Goal: Task Accomplishment & Management: Manage account settings

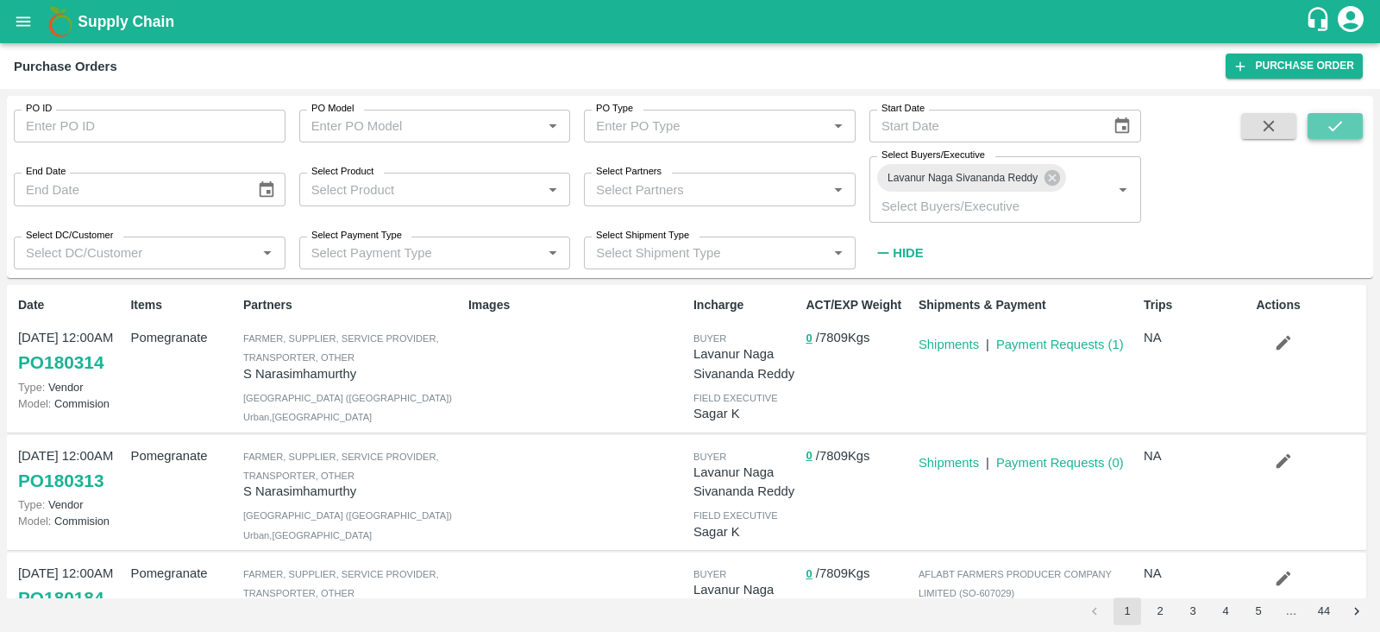
drag, startPoint x: 0, startPoint y: 0, endPoint x: 1342, endPoint y: 134, distance: 1348.3
click at [1342, 134] on icon "submit" at bounding box center [1335, 125] width 19 height 19
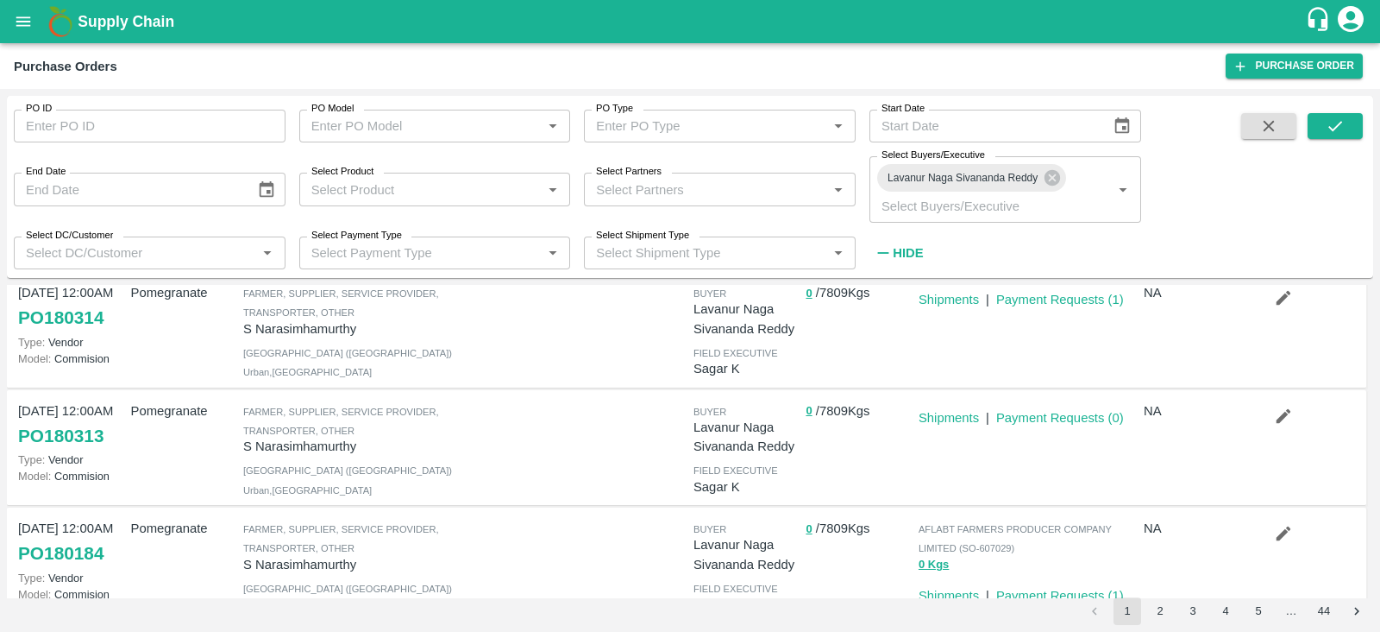
scroll to position [47, 0]
click at [1355, 122] on button "submit" at bounding box center [1335, 126] width 55 height 26
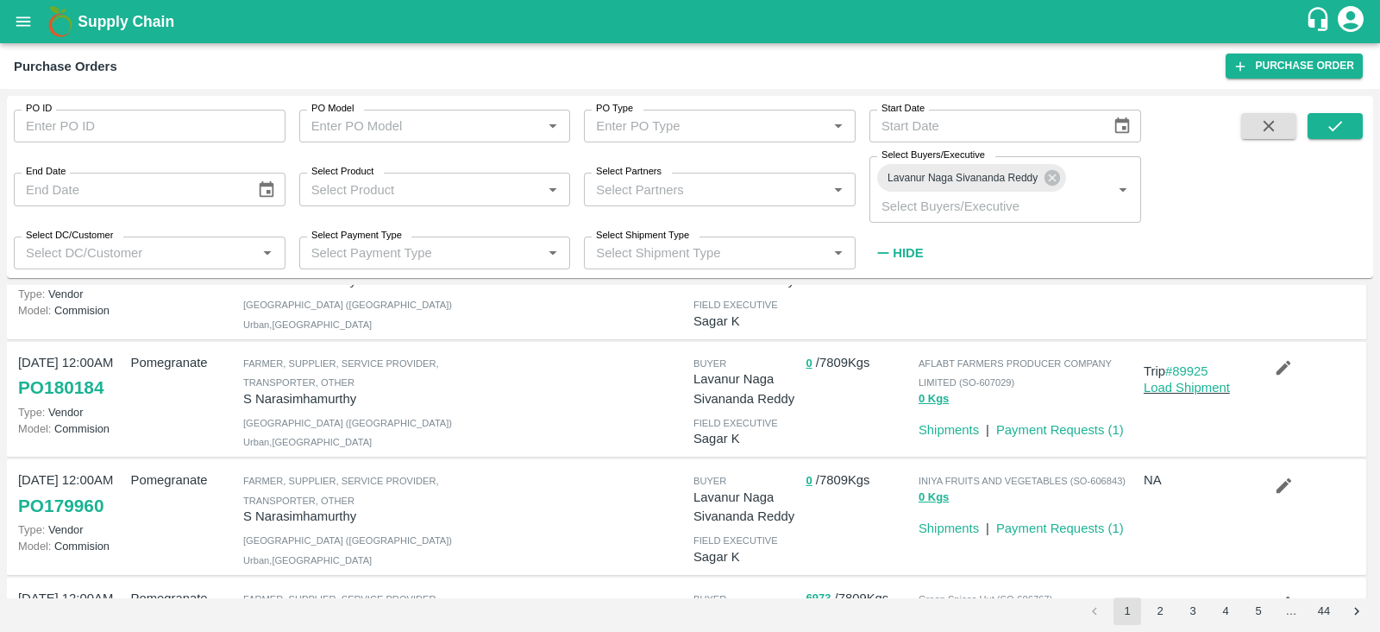
scroll to position [196, 0]
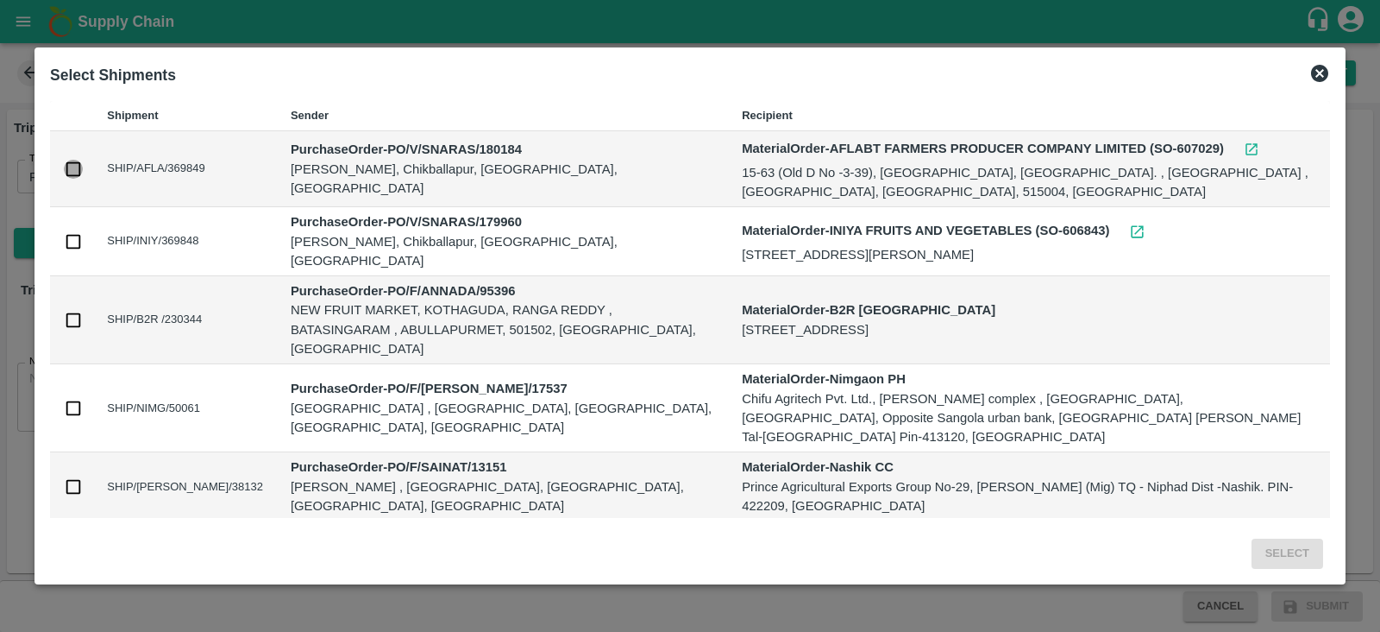
click at [79, 179] on input "checkbox" at bounding box center [73, 169] width 19 height 19
checkbox input "true"
click at [1305, 538] on button "Select" at bounding box center [1288, 553] width 72 height 30
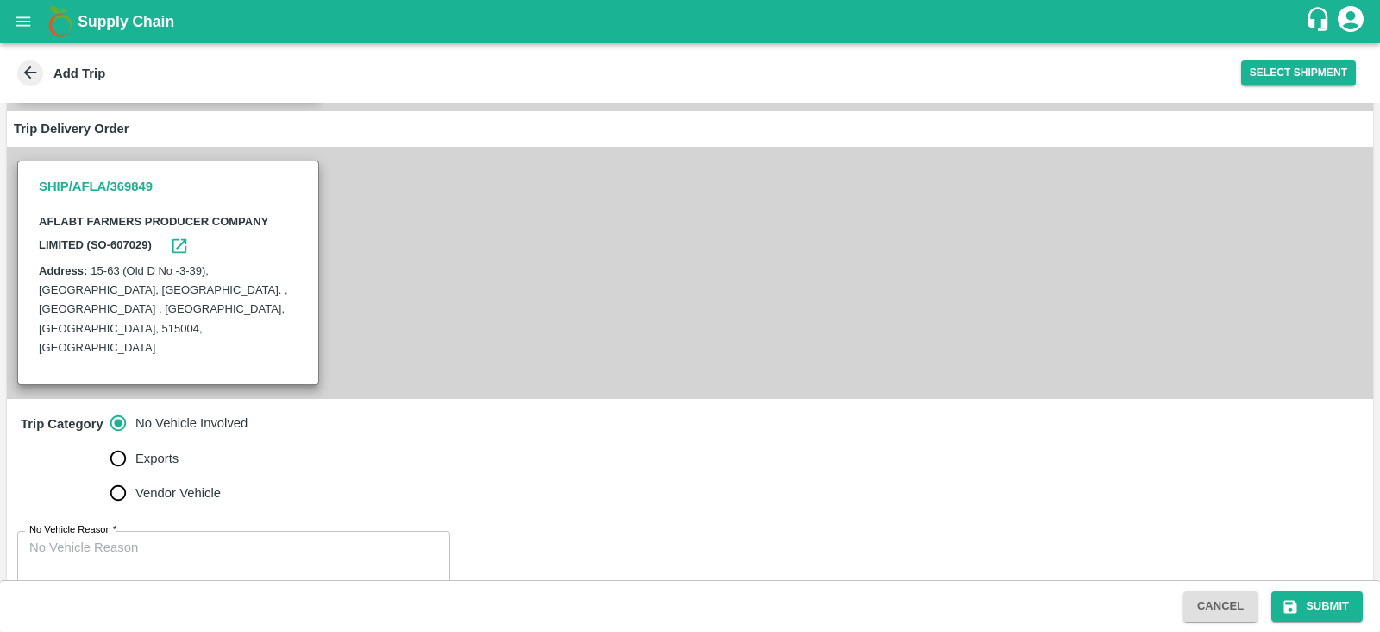
scroll to position [311, 0]
click at [154, 538] on textarea "No Vehicle Reason   *" at bounding box center [233, 565] width 409 height 54
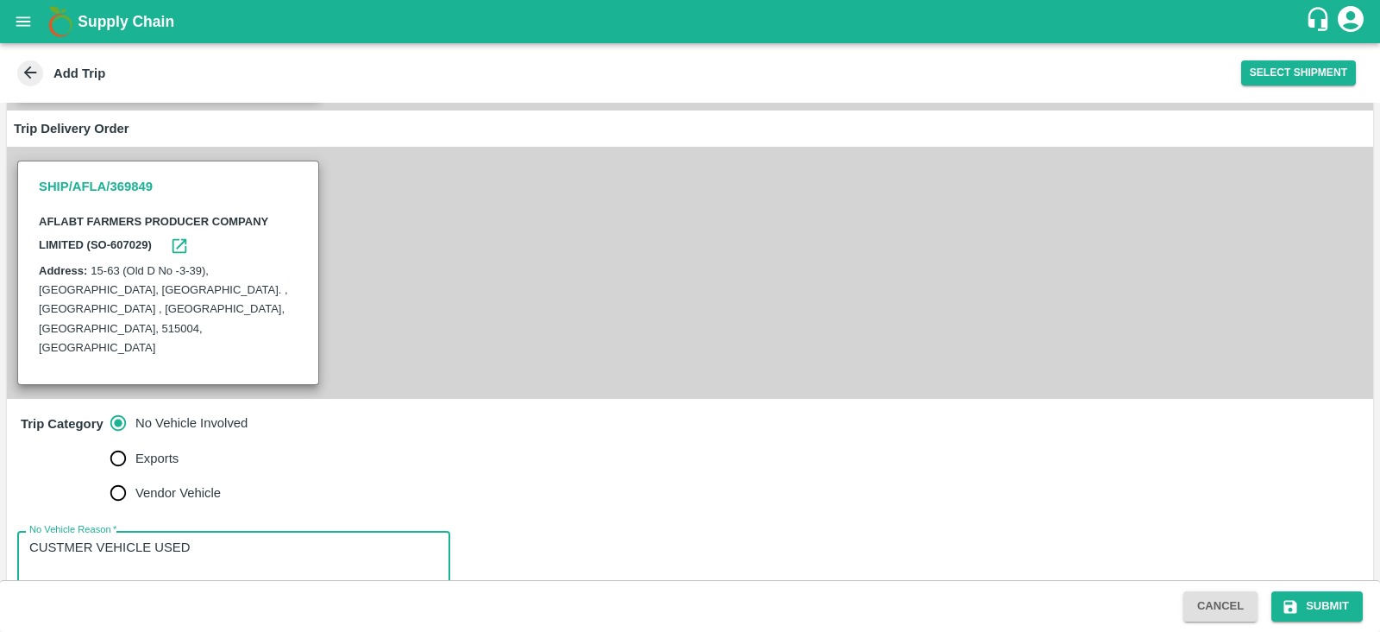
click at [62, 538] on textarea "CUSTMER VEHICLE USED" at bounding box center [233, 565] width 409 height 54
click at [229, 538] on textarea "CUSTOMER VEHICLE USED" at bounding box center [233, 565] width 409 height 54
type textarea "CUSTOMER VEHICLE USED"
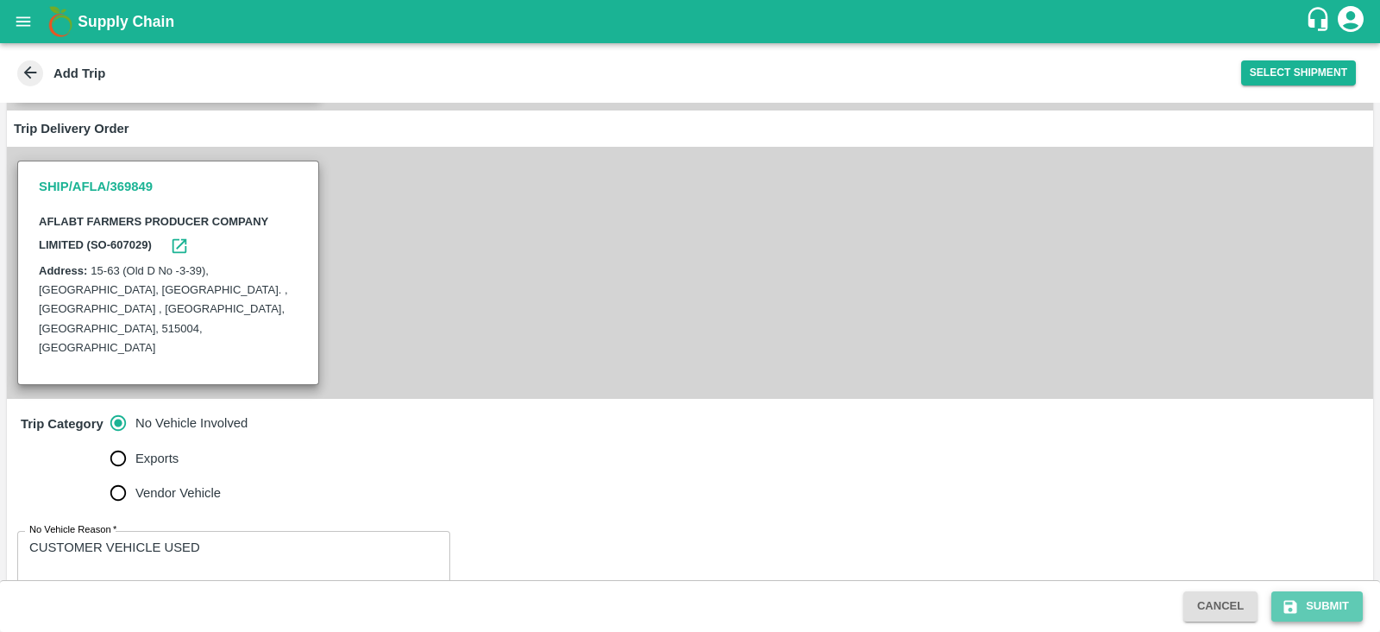
click at [1292, 606] on icon "submit" at bounding box center [1291, 606] width 13 height 13
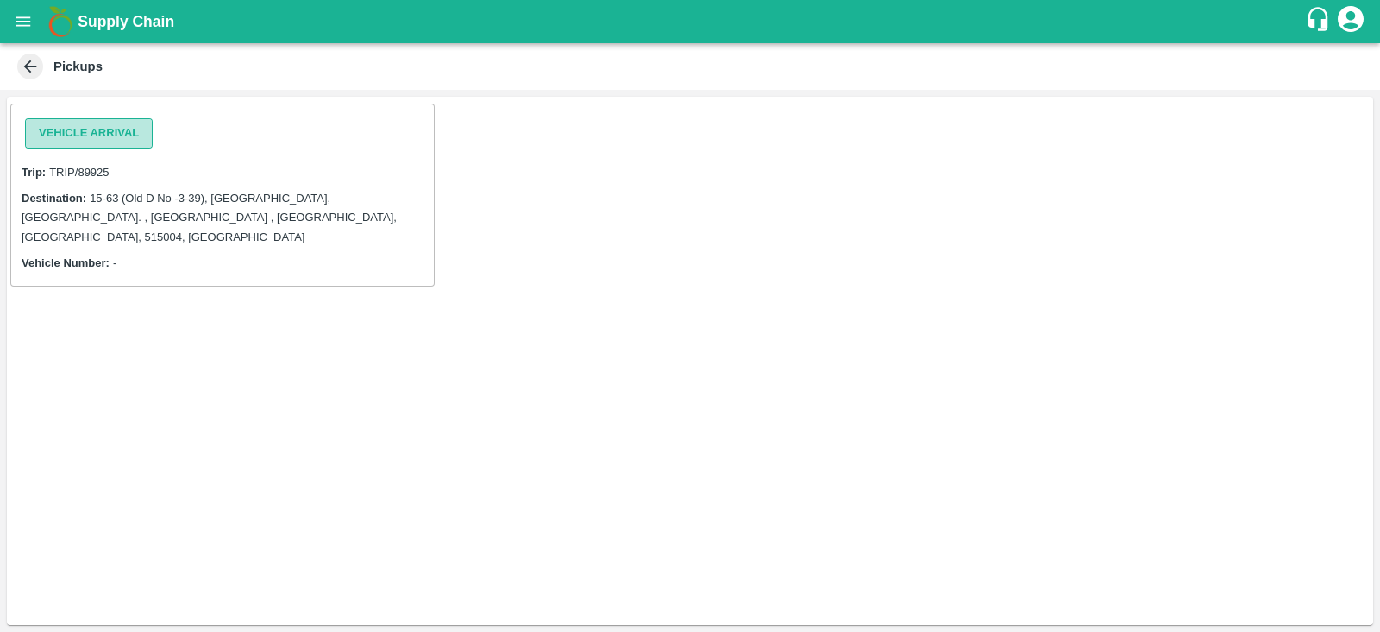
click at [112, 134] on button "Vehicle Arrival" at bounding box center [89, 133] width 128 height 30
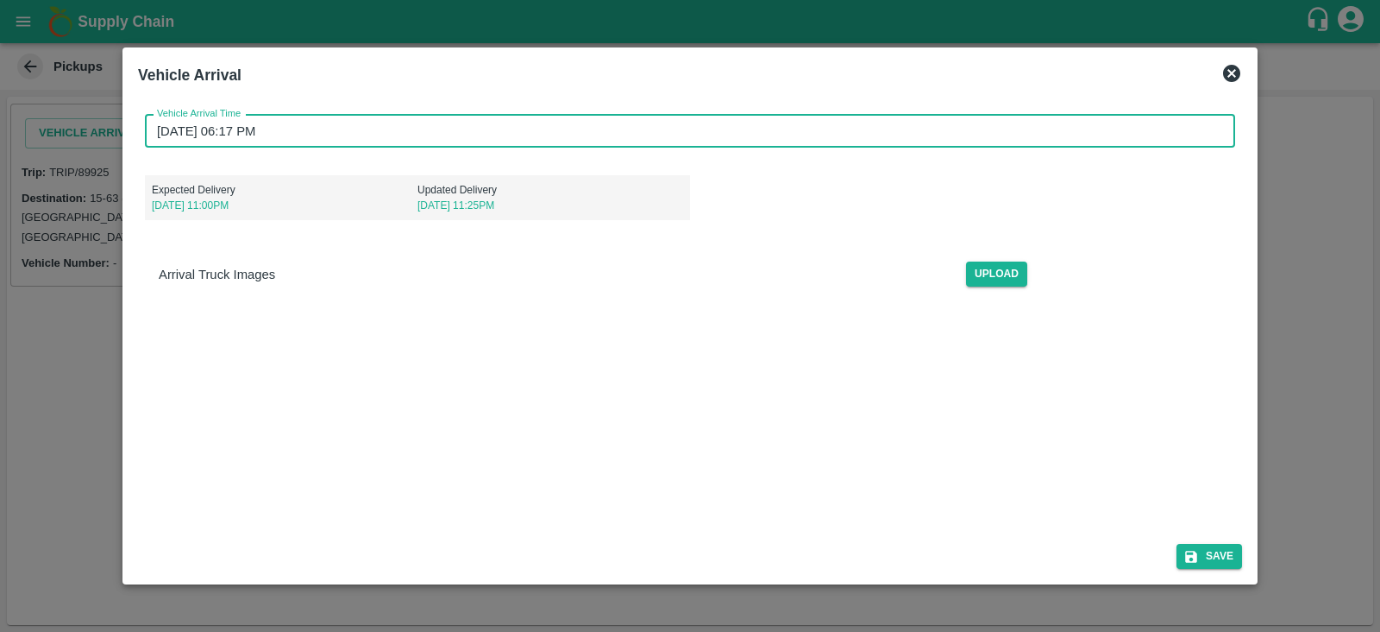
click at [191, 139] on input "[DATE] 06:17 PM" at bounding box center [684, 131] width 1079 height 33
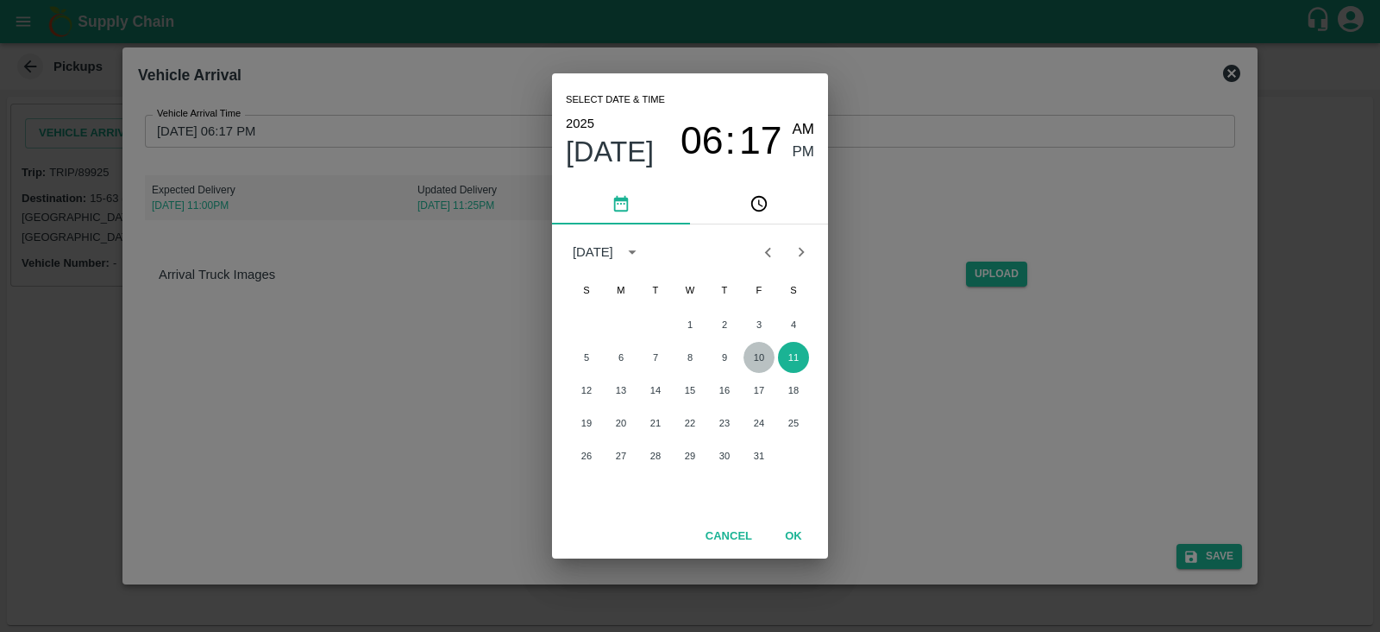
click at [755, 346] on button "10" at bounding box center [759, 357] width 31 height 31
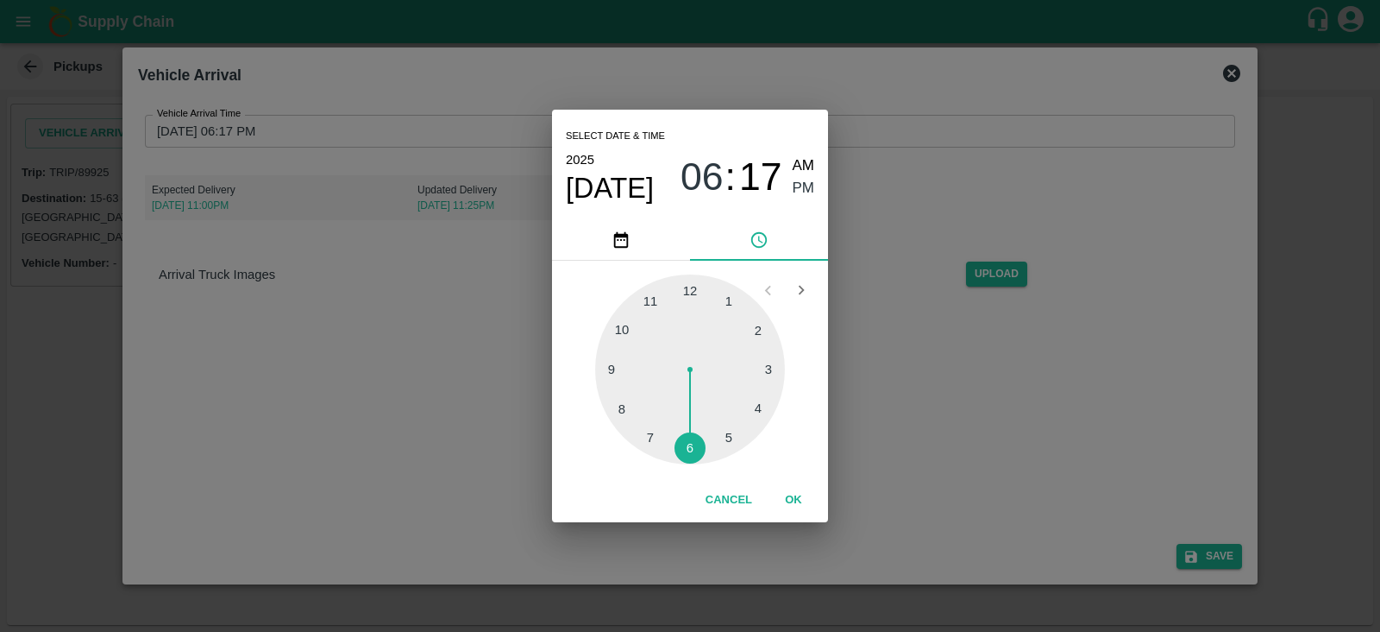
click at [726, 299] on div at bounding box center [690, 369] width 190 height 190
type input "10/10/2025 01:17 PM"
click at [797, 181] on span "PM" at bounding box center [804, 188] width 22 height 23
click at [796, 500] on button "OK" at bounding box center [793, 500] width 55 height 30
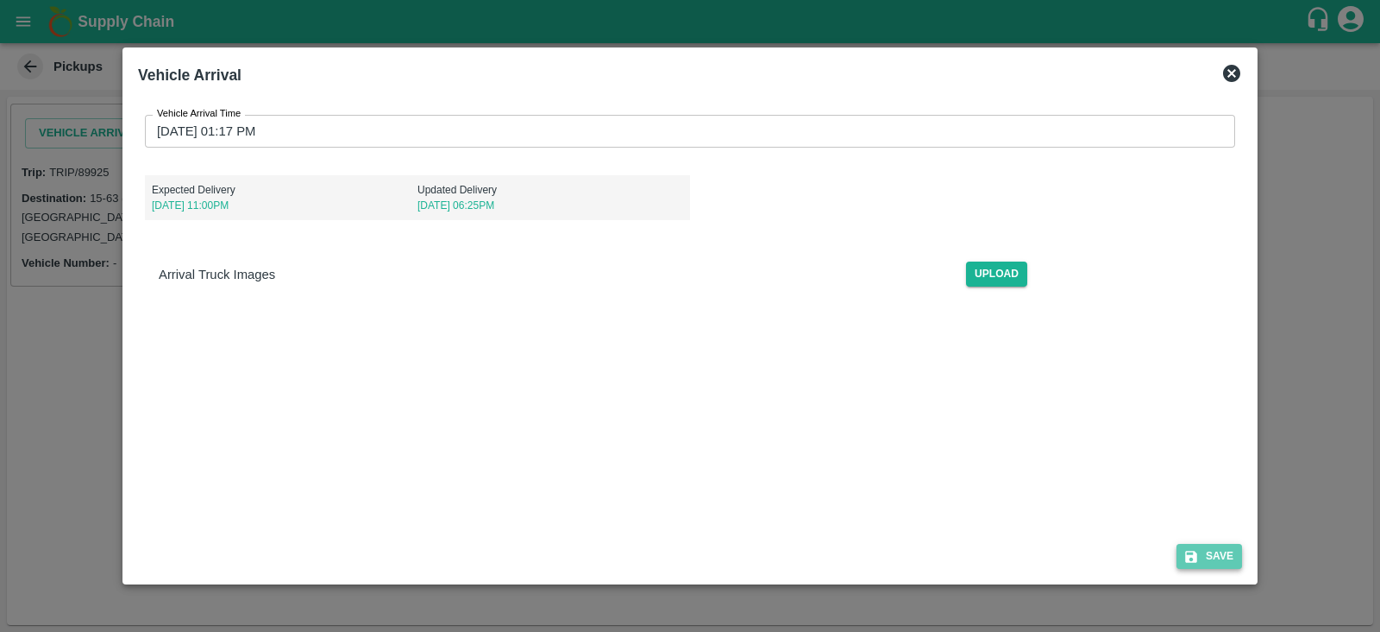
click at [1216, 549] on button "Save" at bounding box center [1210, 556] width 66 height 25
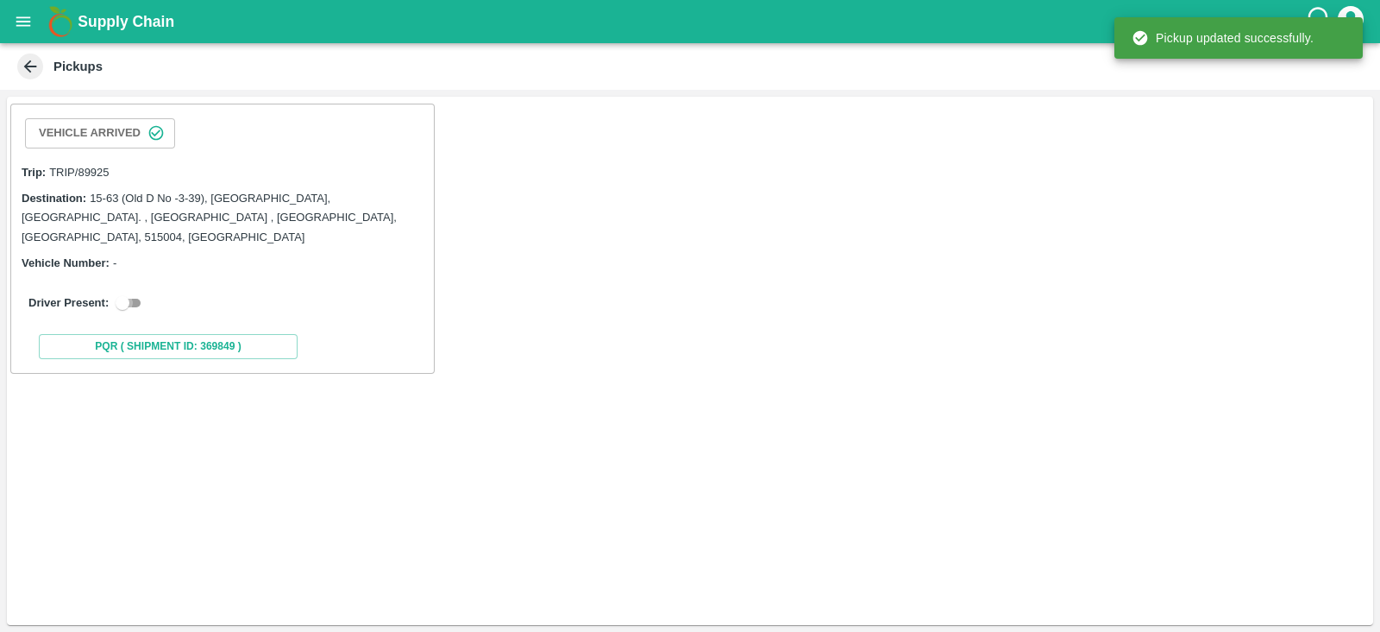
click at [135, 292] on input "checkbox" at bounding box center [122, 302] width 62 height 21
checkbox input "true"
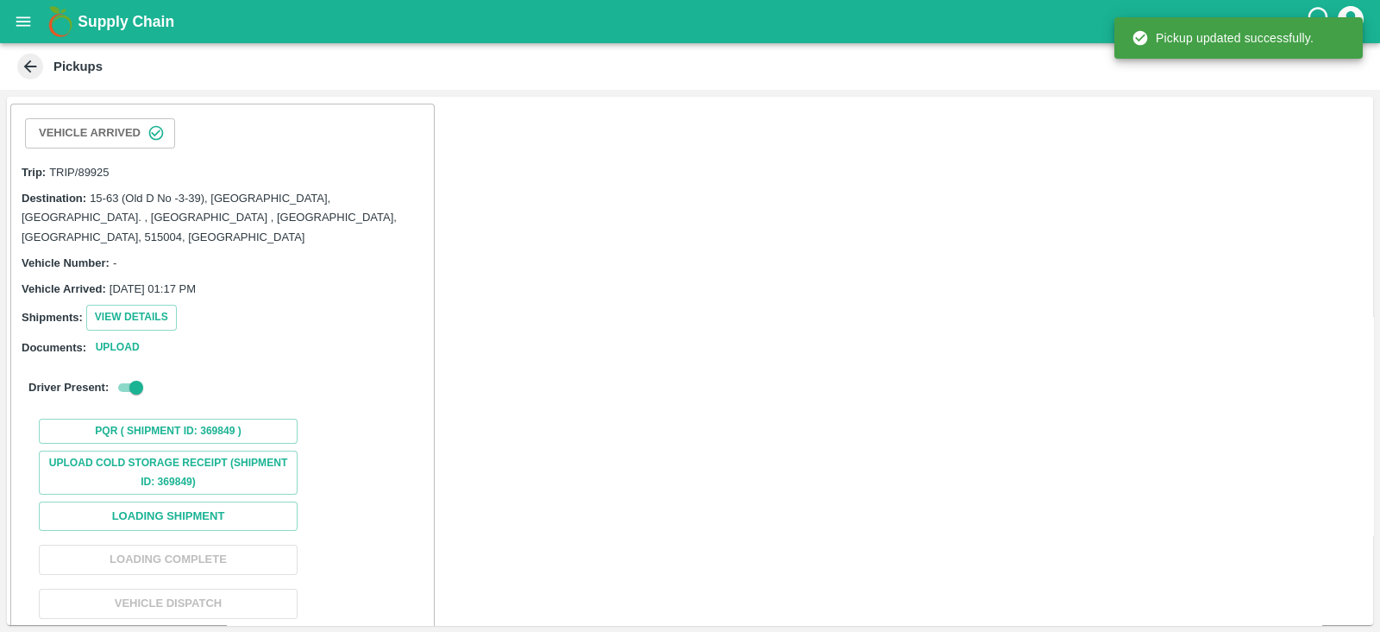
scroll to position [80, 0]
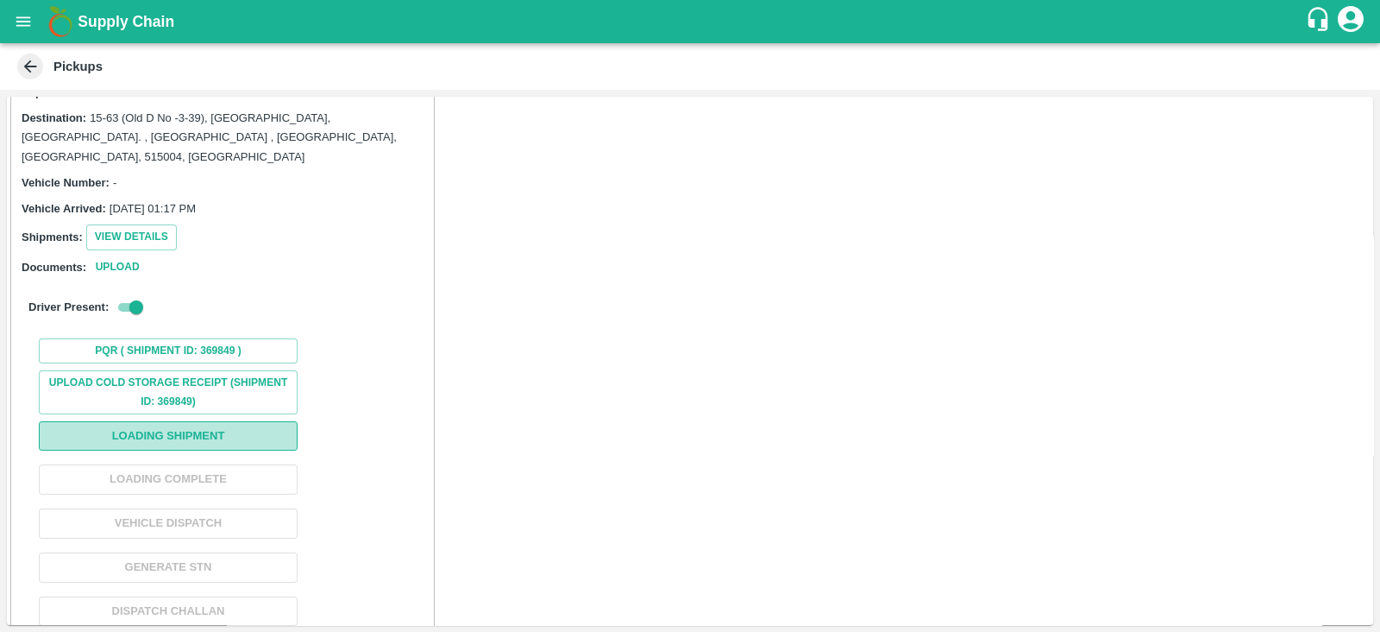
click at [270, 421] on button "Loading Shipment" at bounding box center [168, 436] width 259 height 30
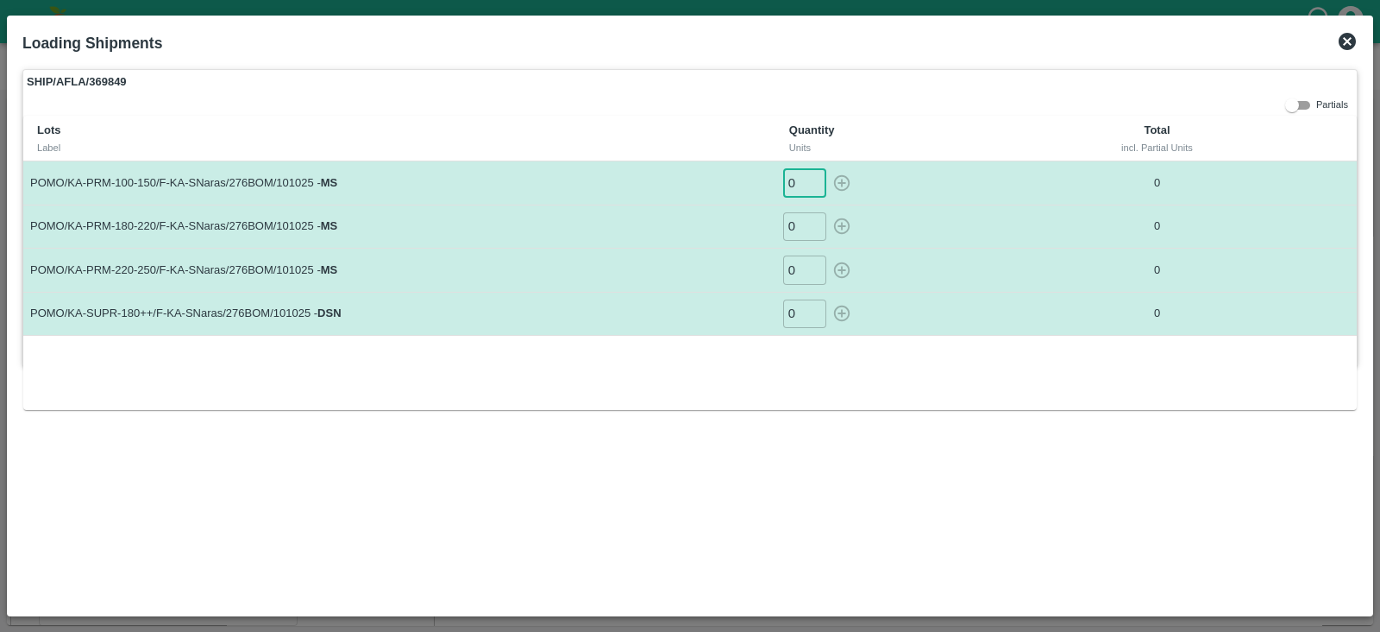
click at [796, 168] on input "0" at bounding box center [804, 182] width 43 height 28
type input "-1"
click at [810, 315] on input "-1" at bounding box center [804, 313] width 43 height 28
type input "161"
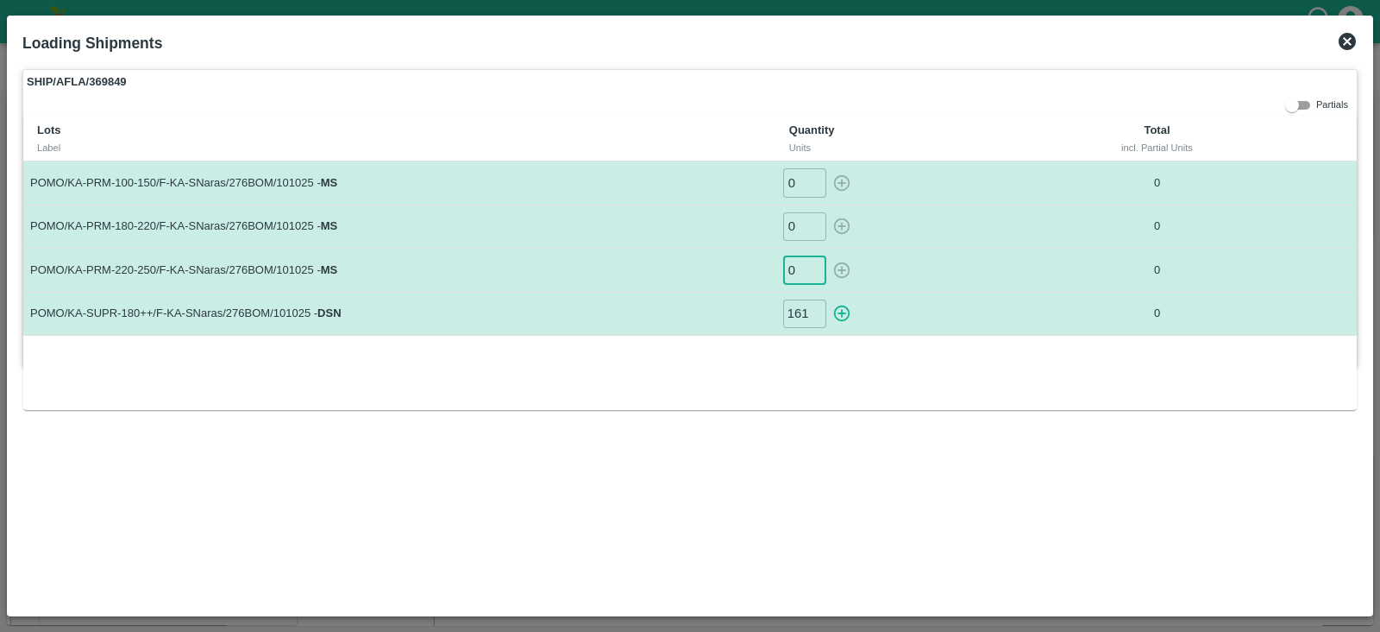
scroll to position [0, 0]
click at [804, 270] on input "0" at bounding box center [804, 269] width 43 height 28
click at [794, 185] on input "0" at bounding box center [804, 182] width 43 height 28
type input "20"
type input "10"
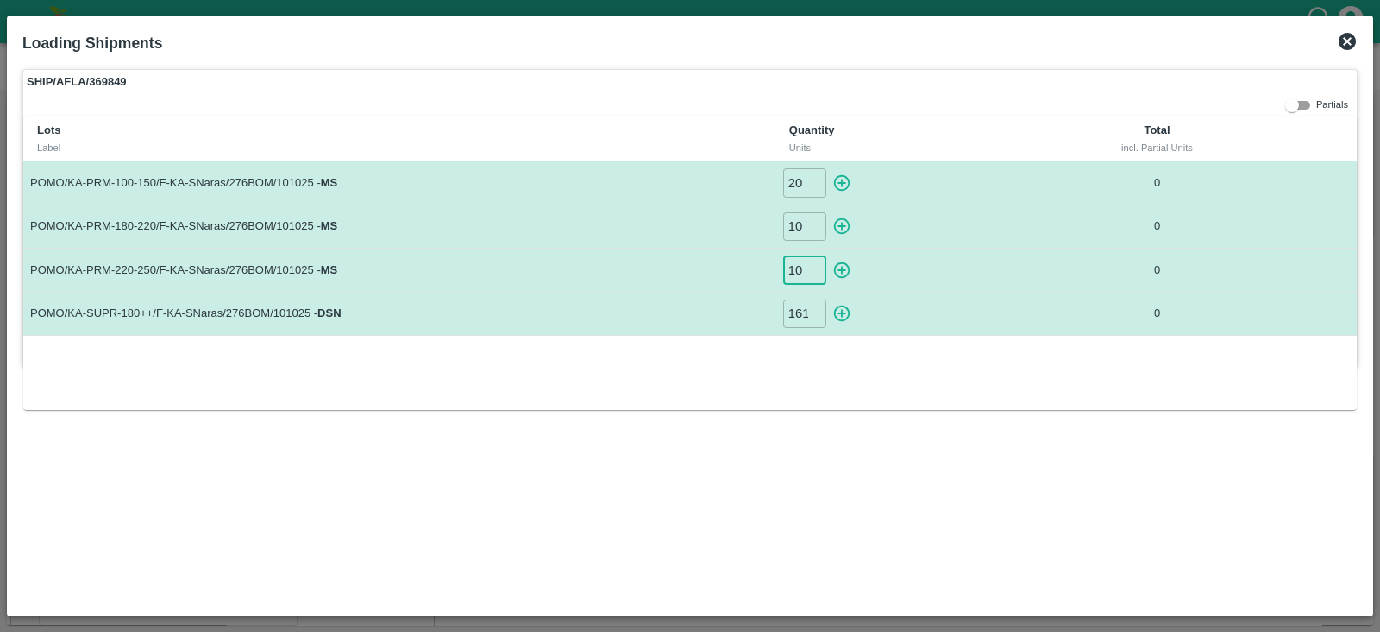
type input "10"
click at [839, 185] on icon "button" at bounding box center [842, 182] width 19 height 19
type input "0"
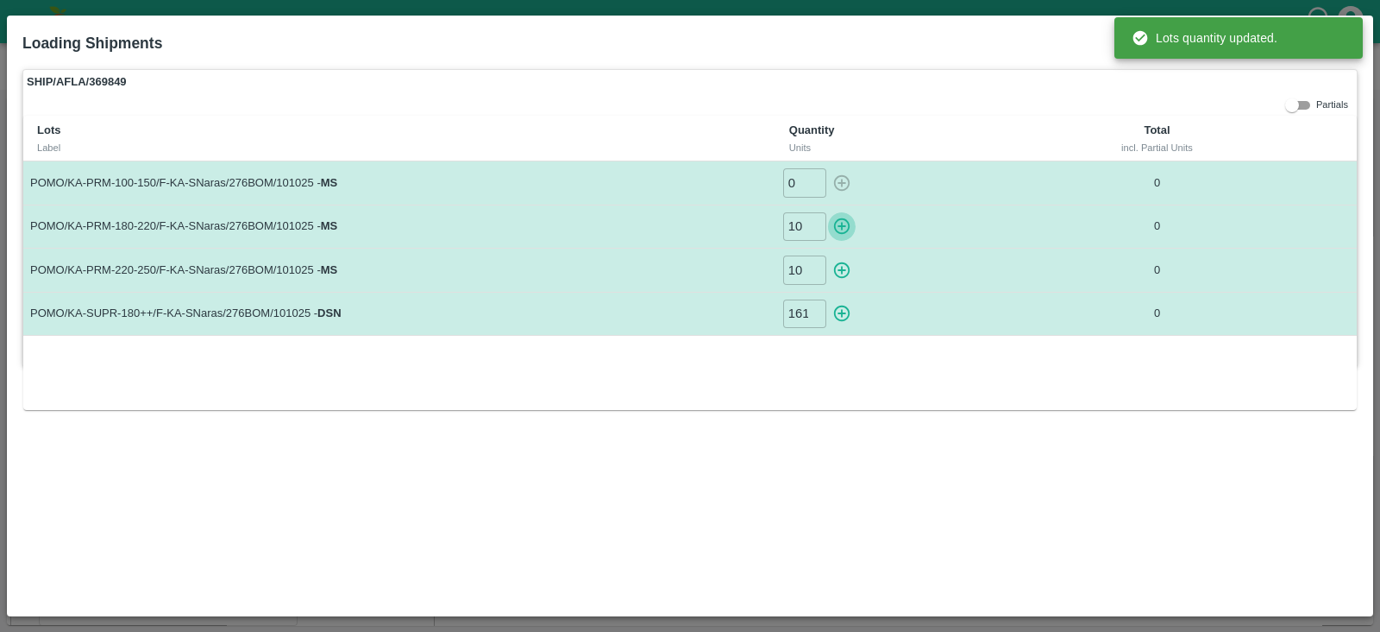
click at [838, 218] on icon "button" at bounding box center [842, 226] width 16 height 16
type input "0"
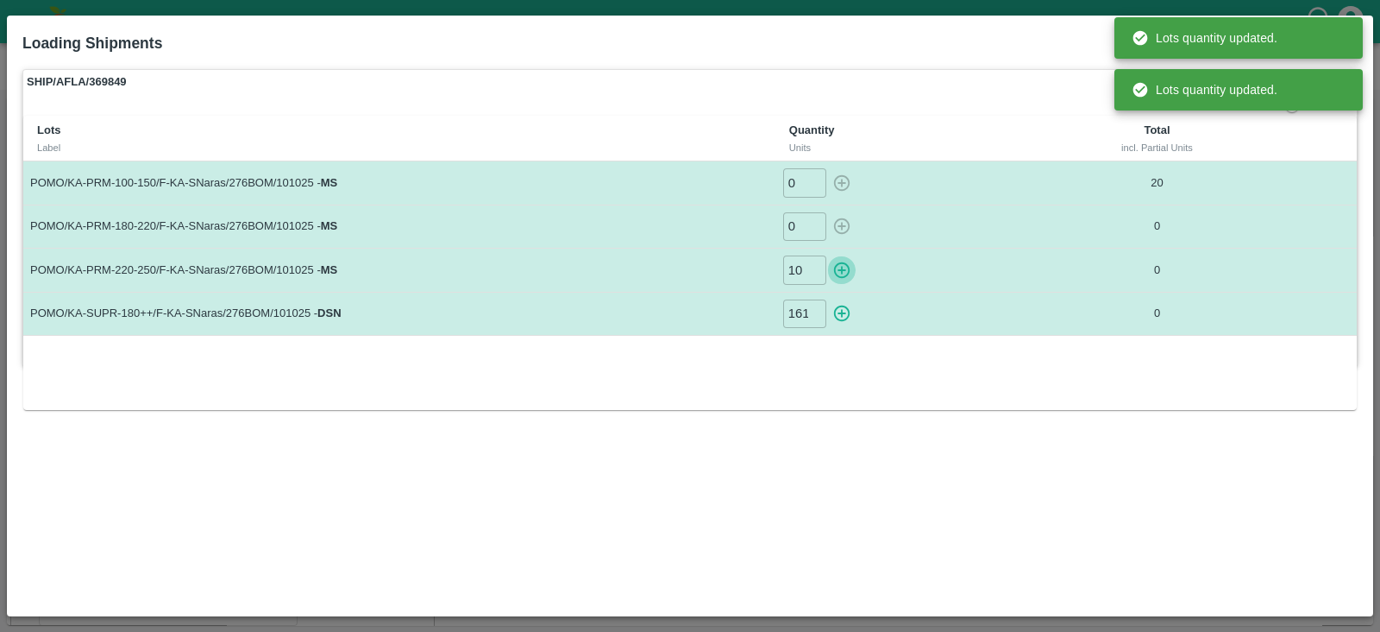
click at [841, 256] on button "button" at bounding box center [842, 269] width 28 height 28
click at [843, 306] on icon "button" at bounding box center [842, 313] width 19 height 19
type input "10"
type input "0"
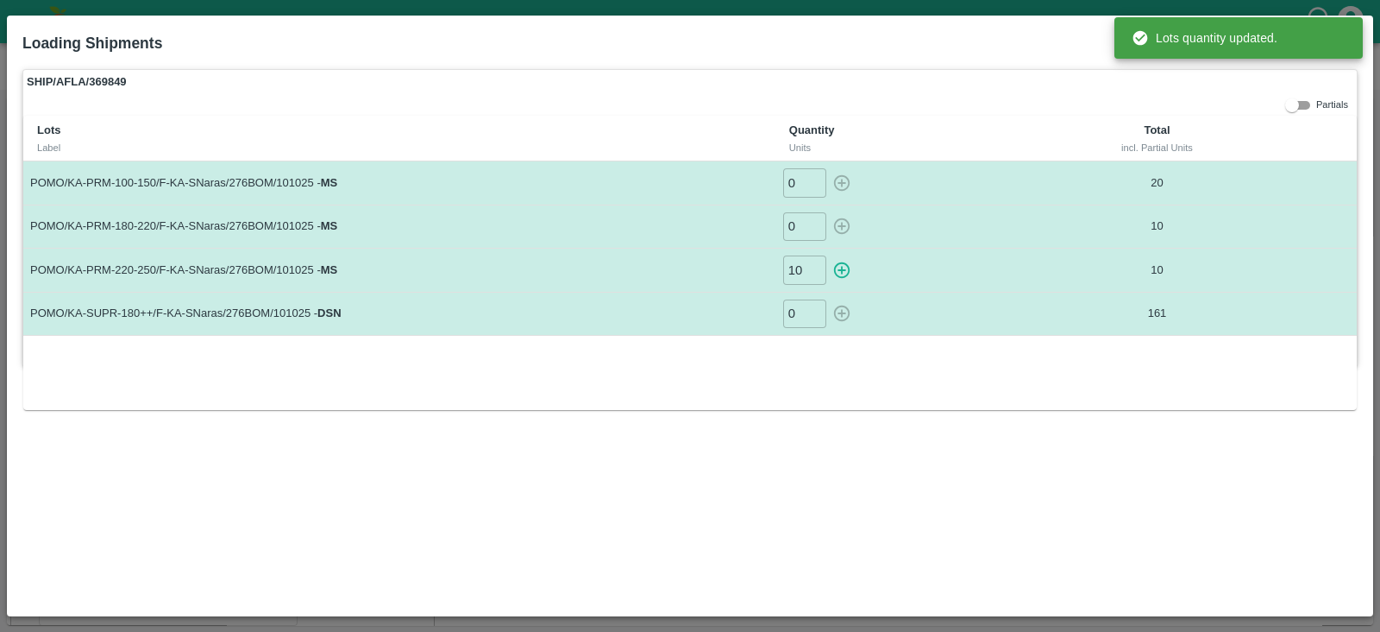
click at [1067, 125] on th "Total incl. Partial Units" at bounding box center [1158, 139] width 234 height 46
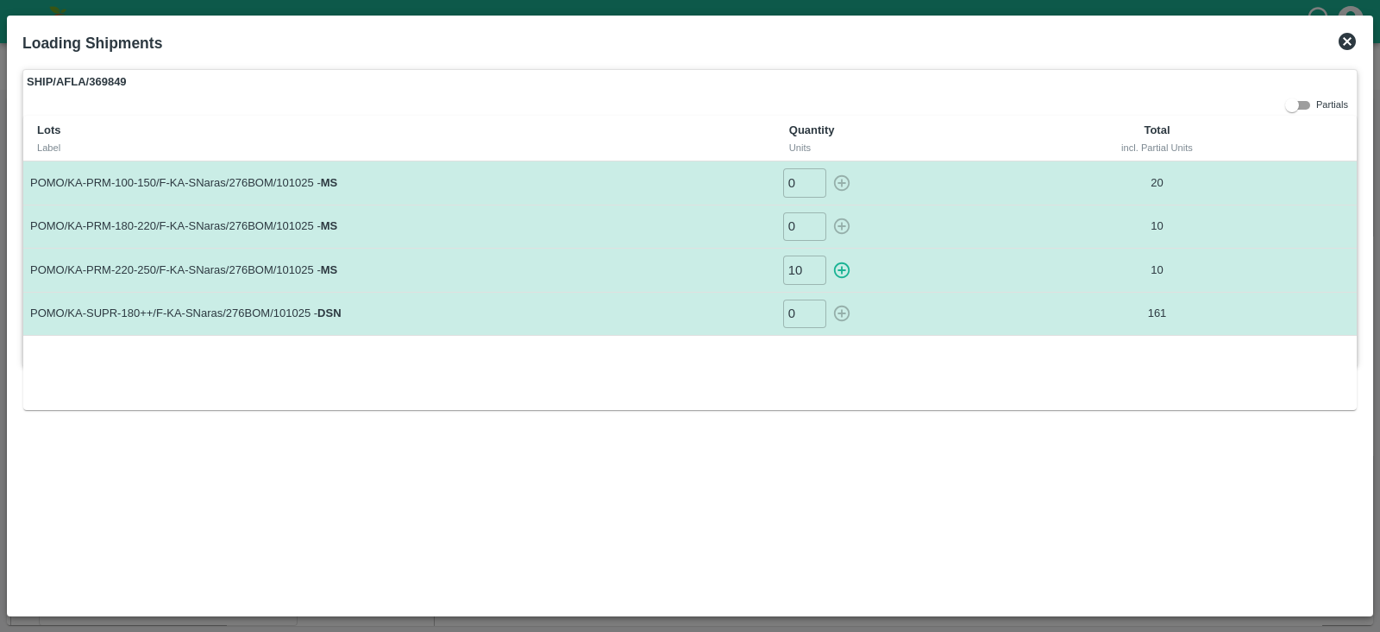
click at [1347, 41] on icon at bounding box center [1347, 41] width 21 height 21
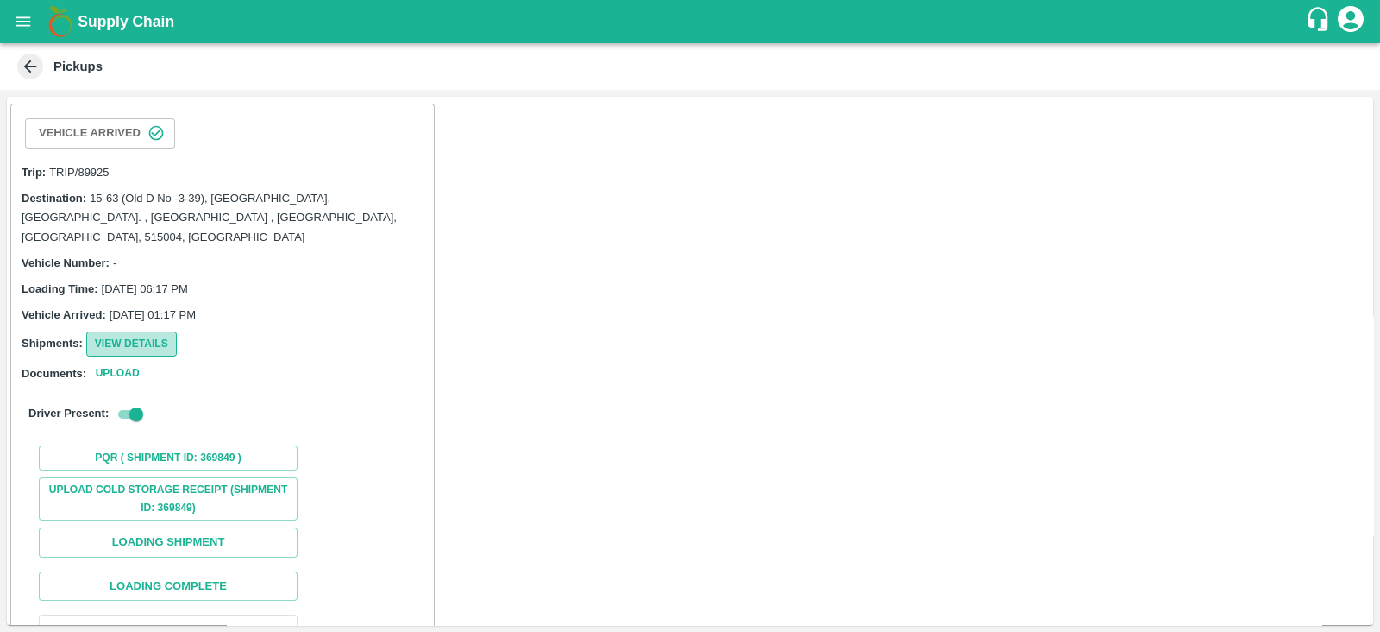
click at [155, 331] on button "View Details" at bounding box center [131, 343] width 91 height 25
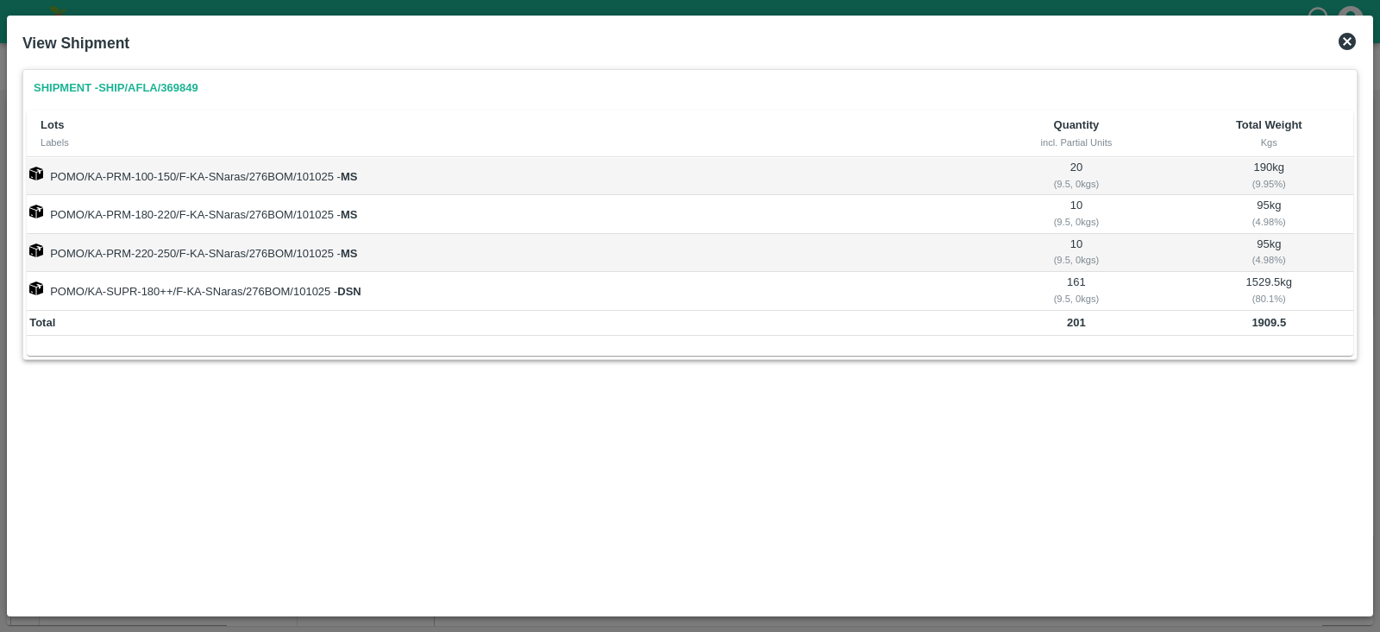
click at [1349, 39] on icon at bounding box center [1347, 41] width 21 height 21
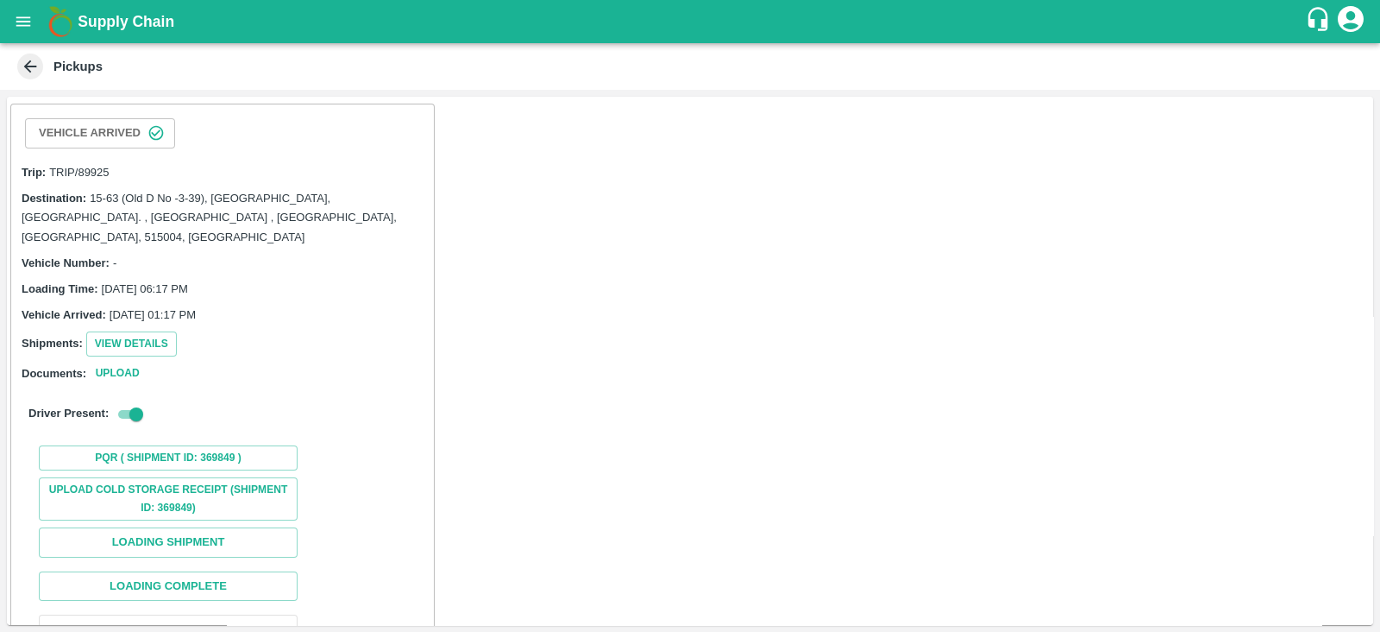
scroll to position [107, 0]
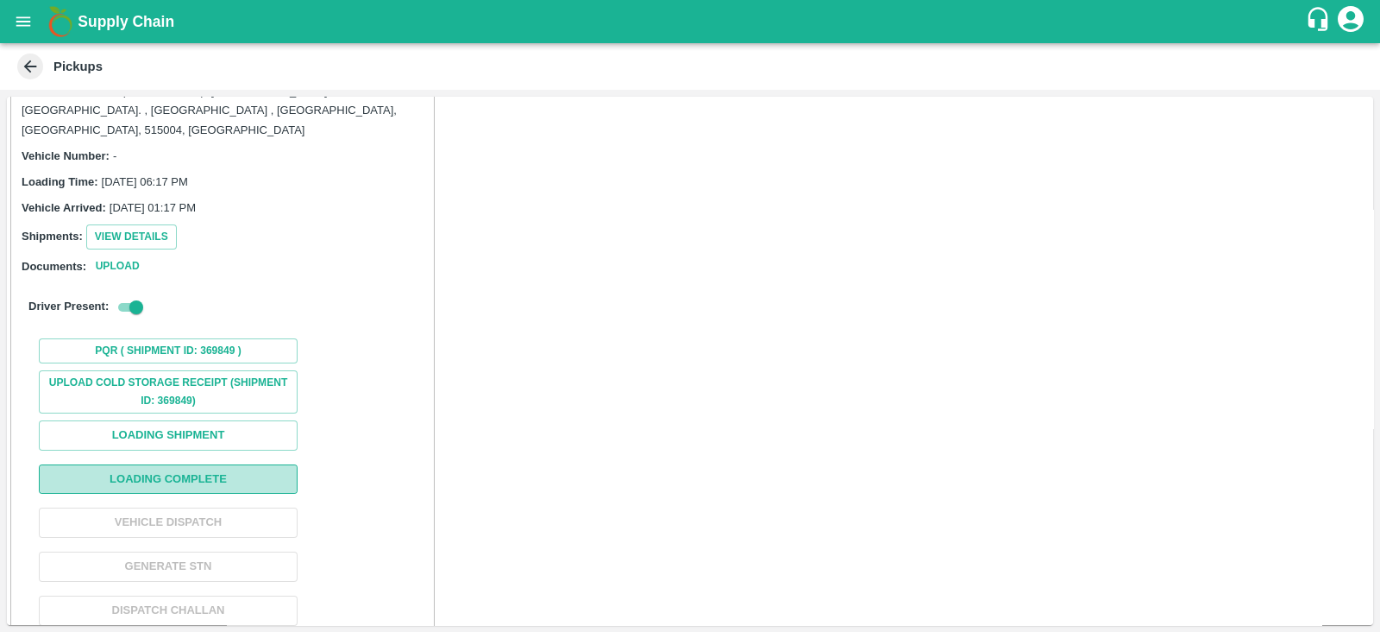
click at [281, 464] on button "Loading Complete" at bounding box center [168, 479] width 259 height 30
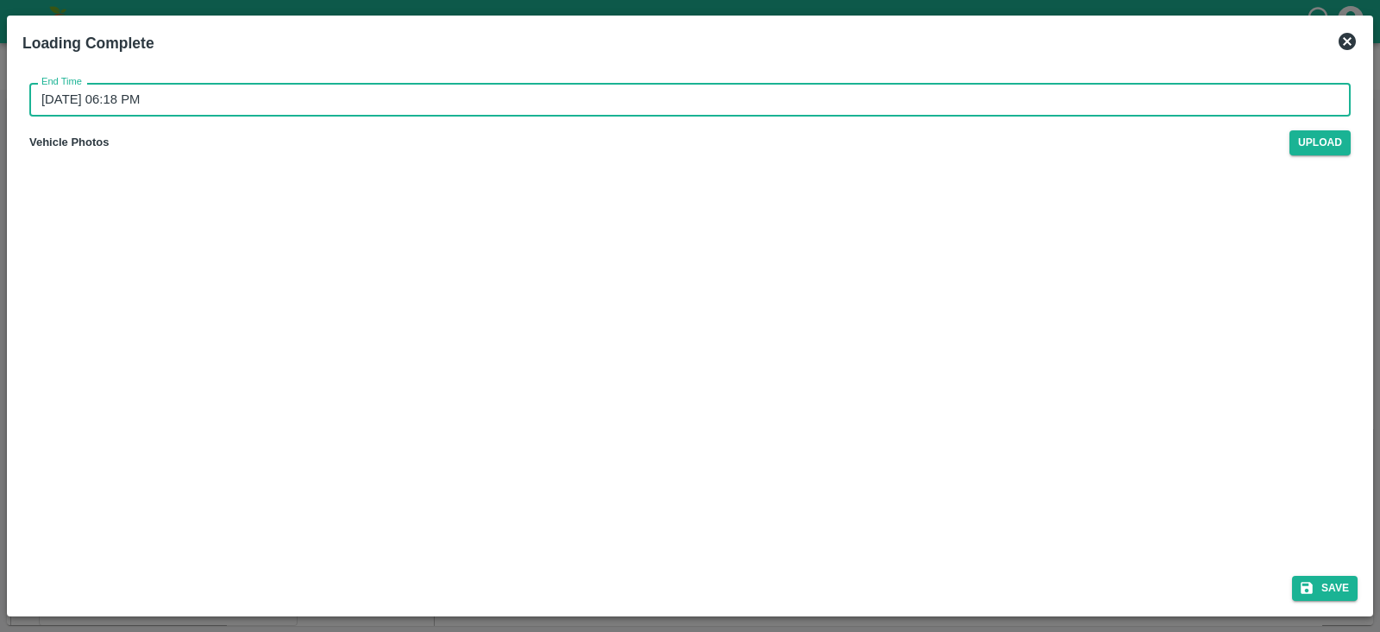
click at [225, 105] on input "11/10/2025 06:18 PM" at bounding box center [684, 99] width 1310 height 33
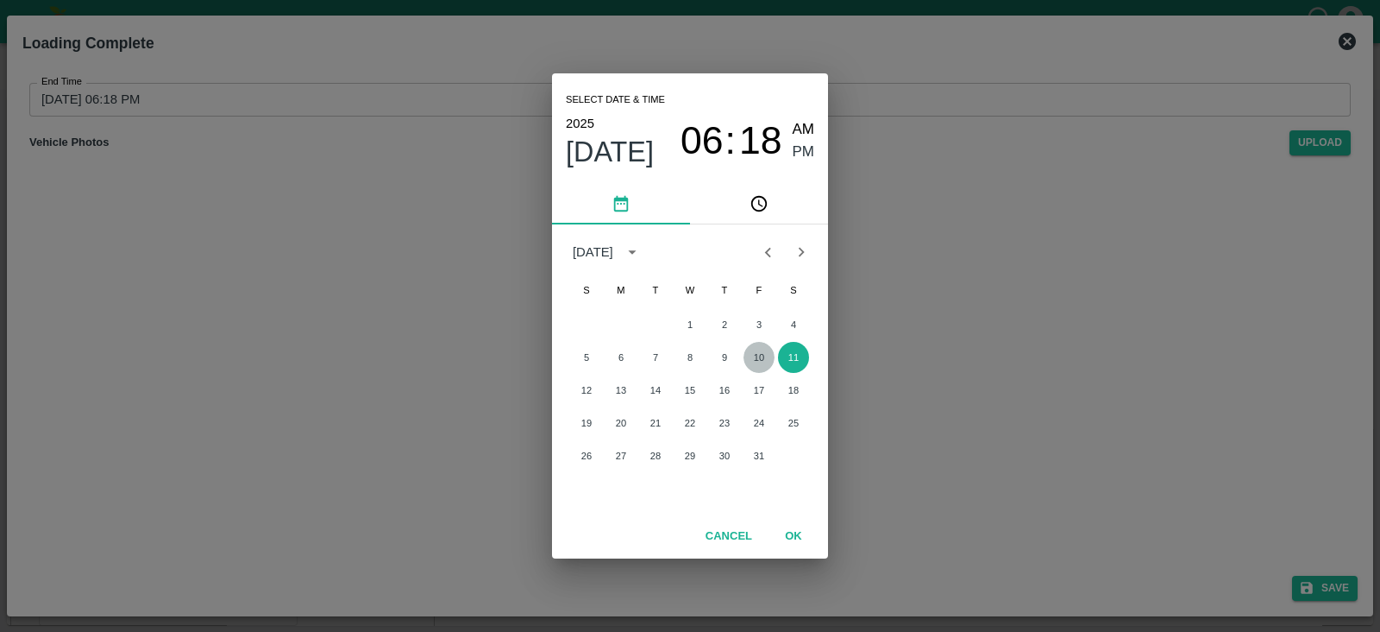
click at [758, 350] on button "10" at bounding box center [759, 357] width 31 height 31
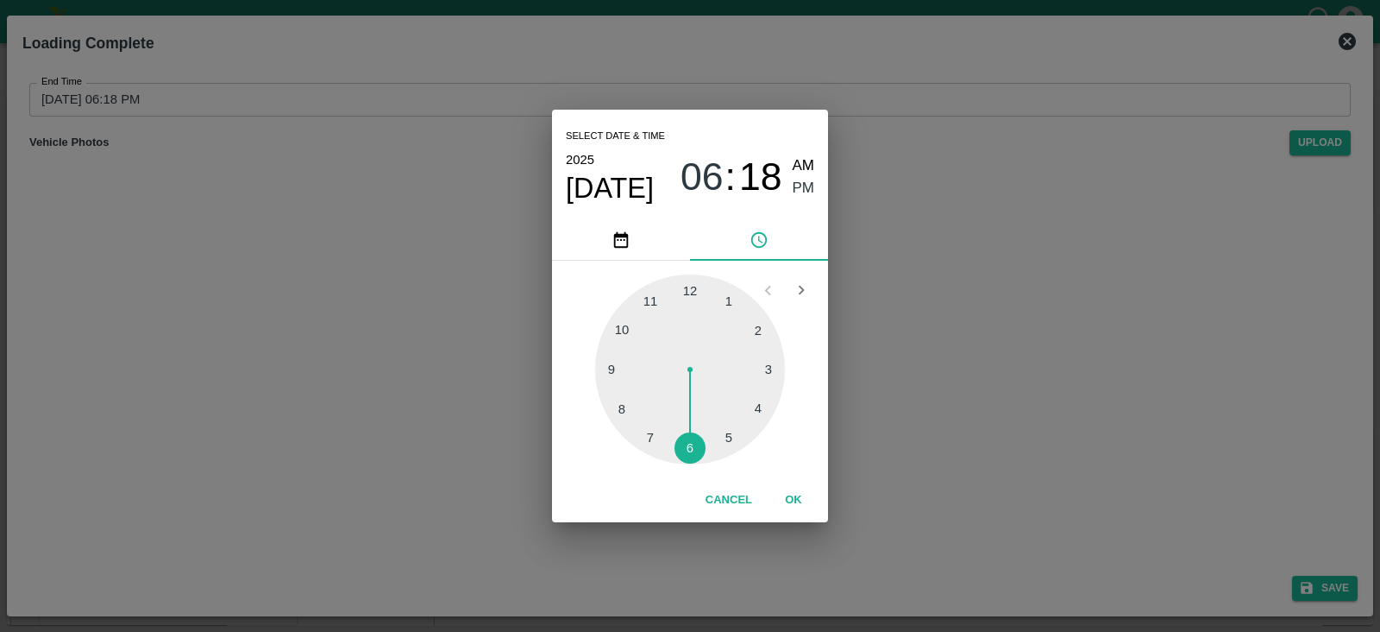
click at [730, 436] on div at bounding box center [690, 369] width 190 height 190
click at [804, 180] on span "PM" at bounding box center [804, 188] width 22 height 23
click at [800, 498] on button "OK" at bounding box center [793, 500] width 55 height 30
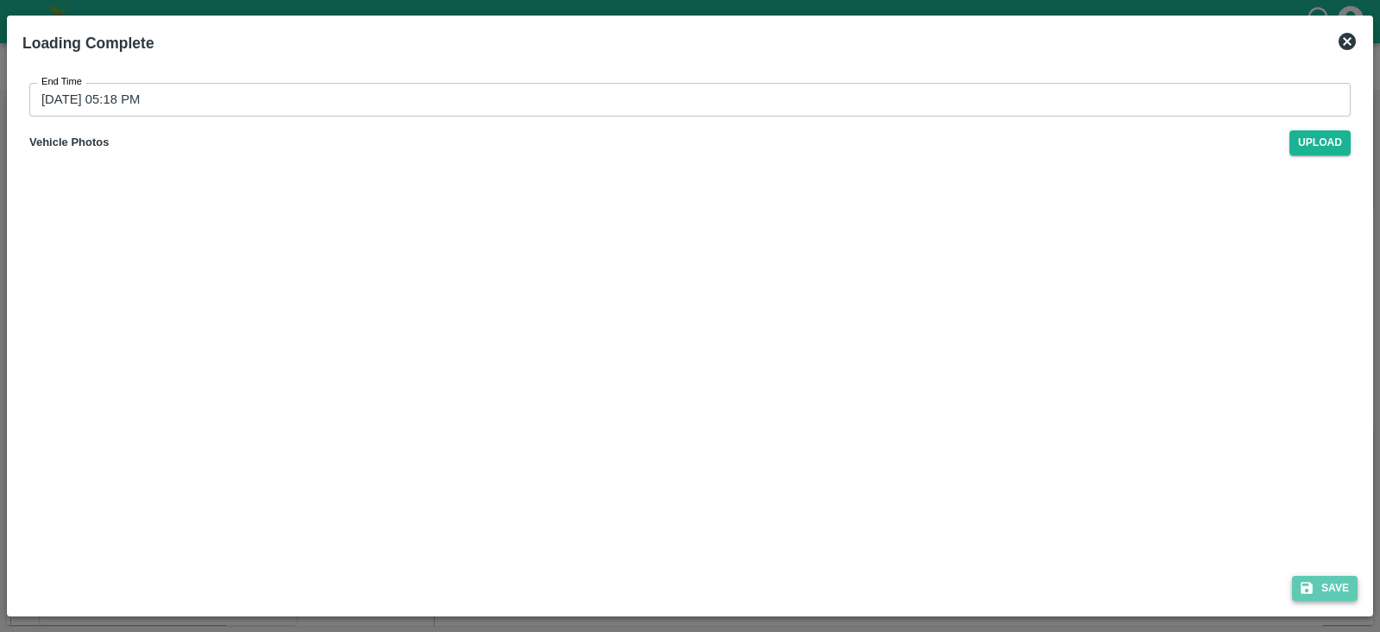
click at [1331, 595] on button "Save" at bounding box center [1325, 587] width 66 height 25
type input "11/10/2025 06:18 PM"
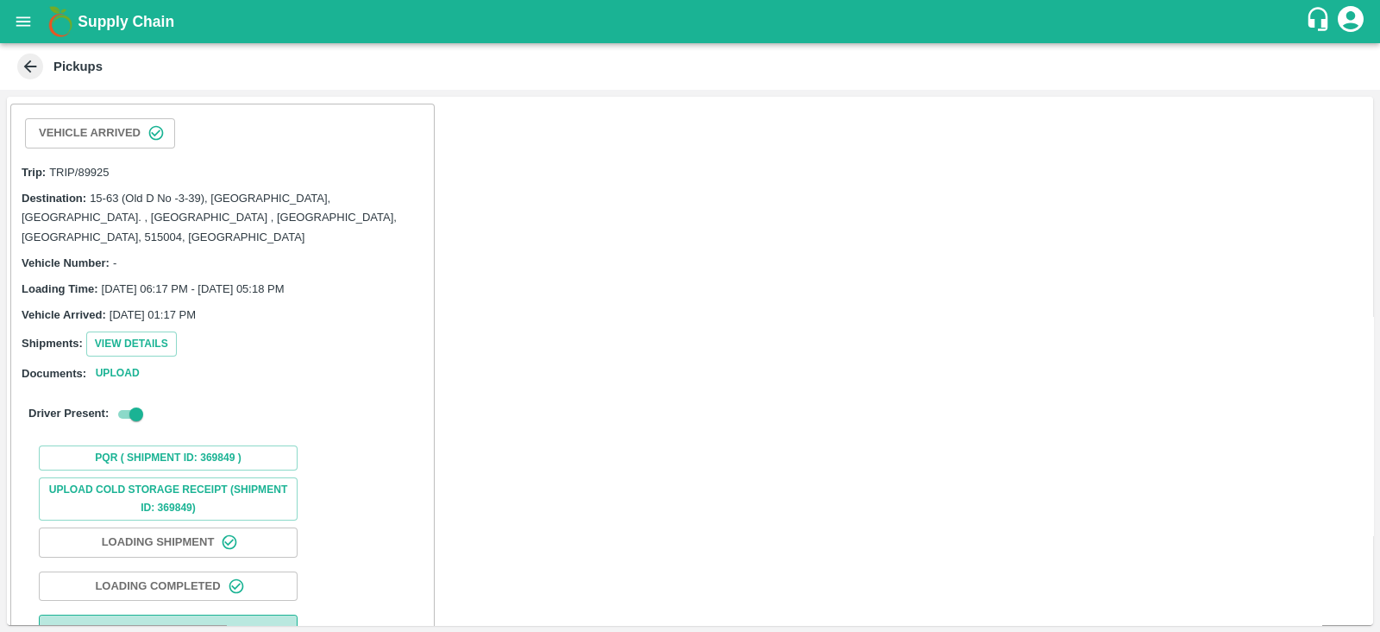
click at [230, 614] on button "Vehicle Dispatch" at bounding box center [168, 629] width 259 height 30
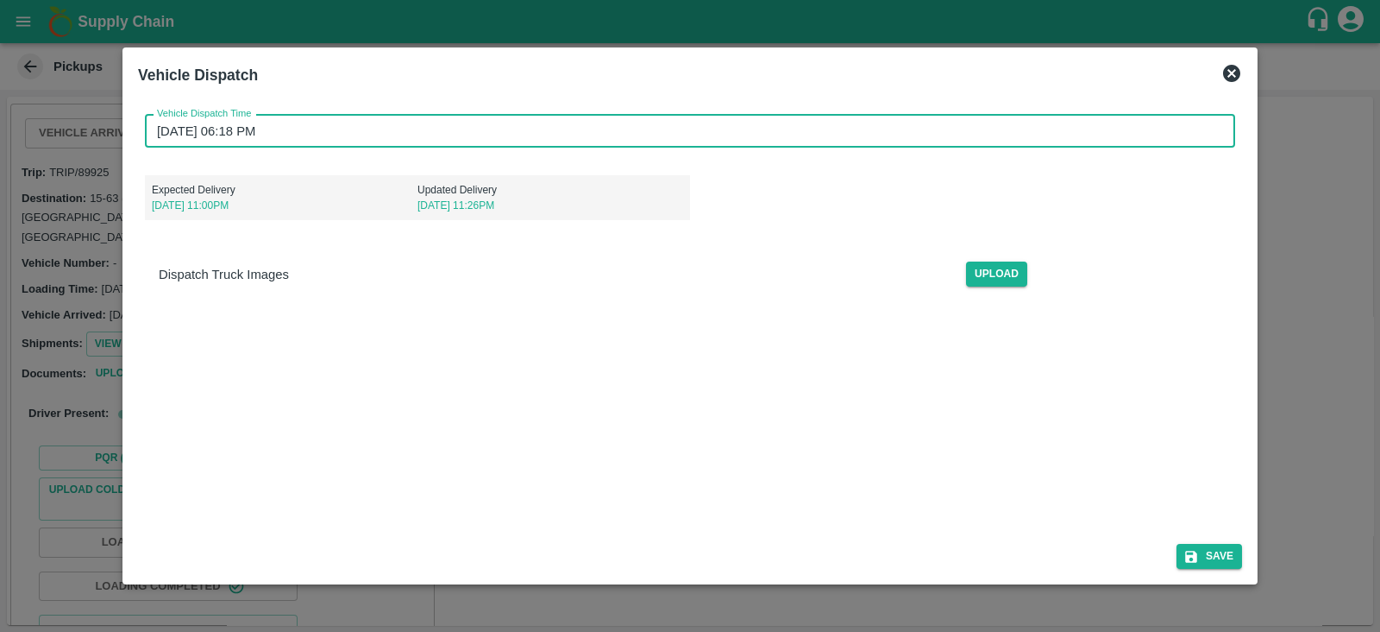
click at [224, 141] on input "11/10/2025 06:18 PM" at bounding box center [684, 131] width 1079 height 33
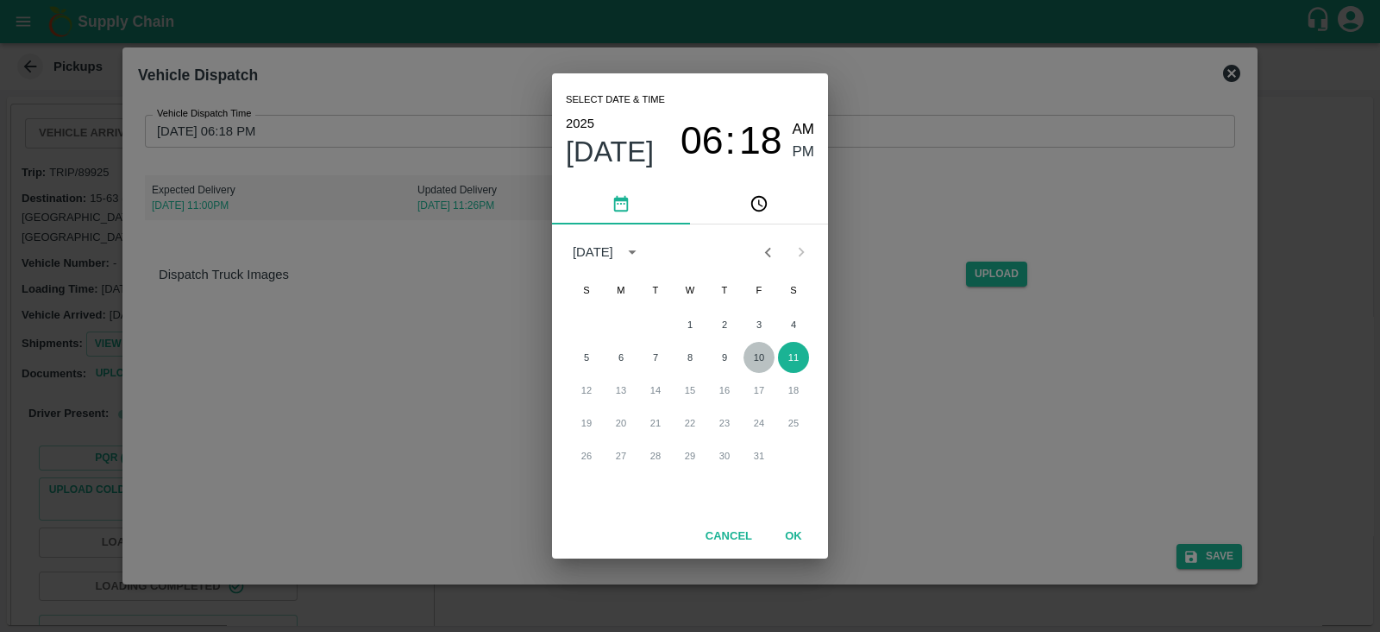
click at [769, 358] on button "10" at bounding box center [759, 357] width 31 height 31
type input "10/10/2025 06:18 PM"
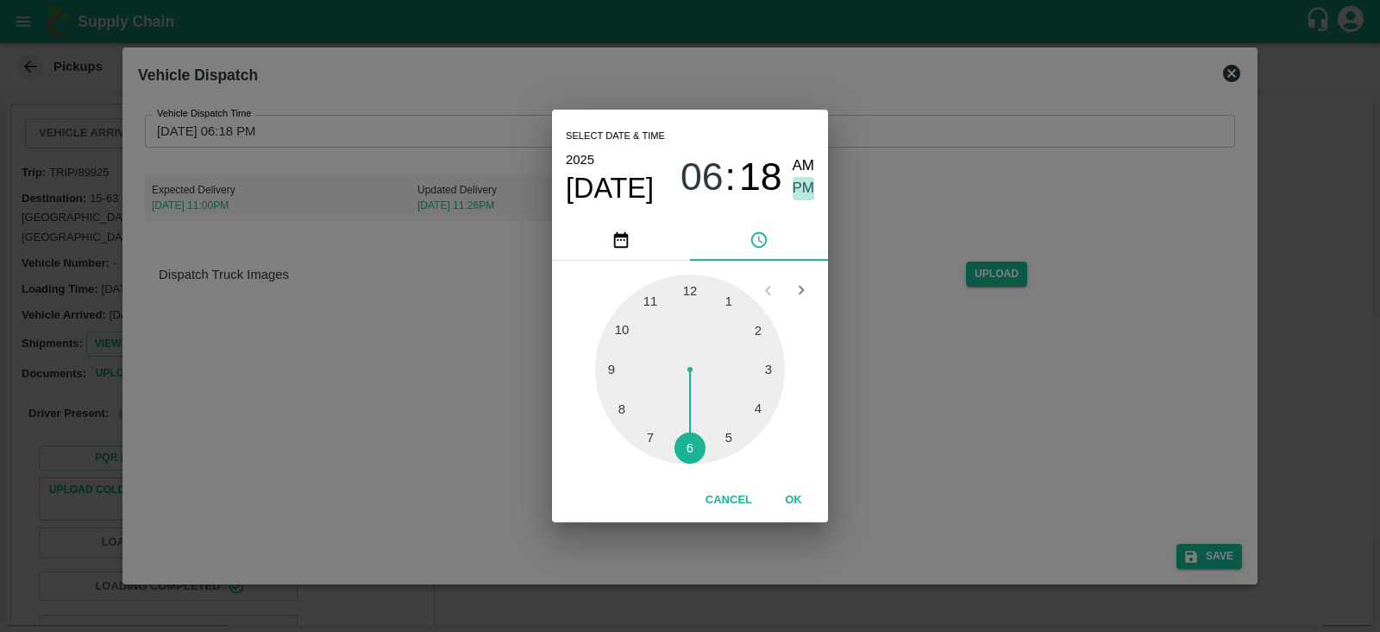
click at [797, 187] on span "PM" at bounding box center [804, 188] width 22 height 23
click at [783, 511] on button "OK" at bounding box center [793, 500] width 55 height 30
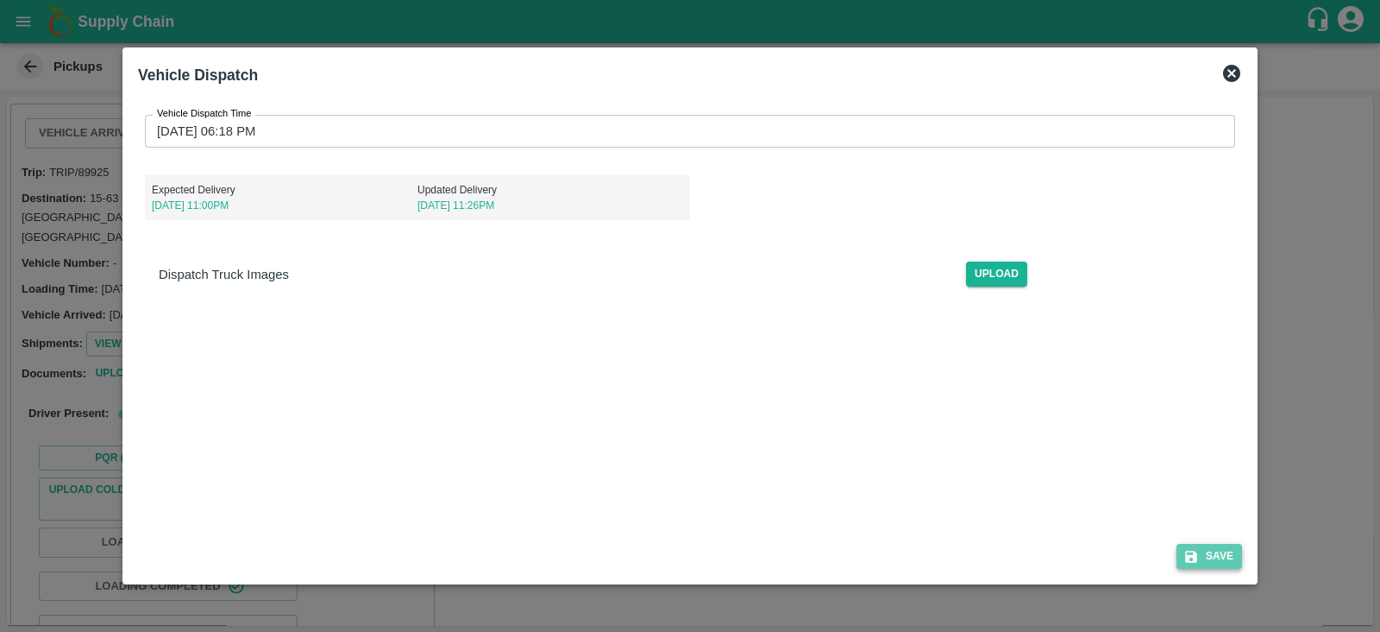
click at [1220, 554] on button "Save" at bounding box center [1210, 556] width 66 height 25
